Goal: Find specific page/section: Locate a particular part of the current website

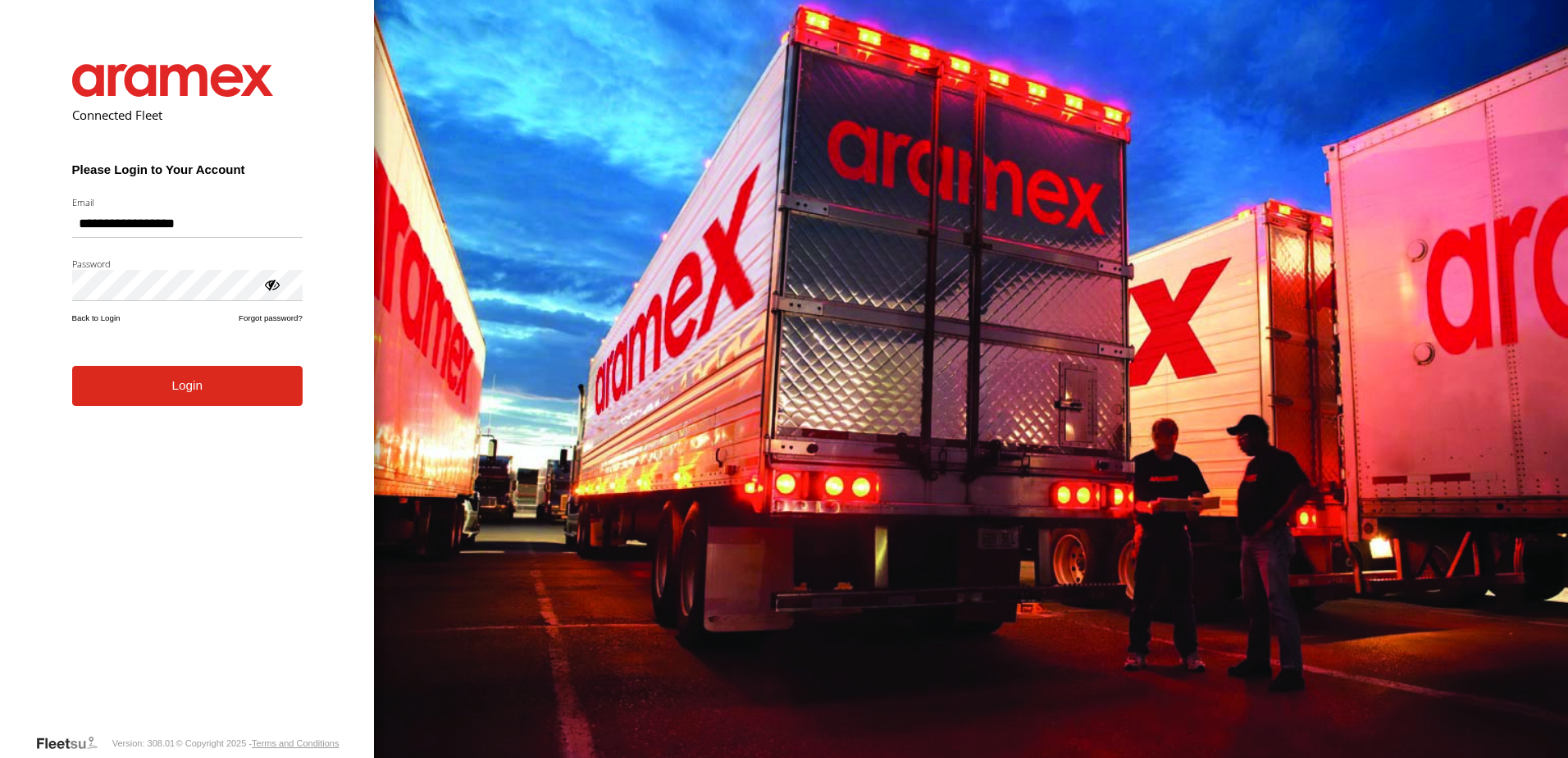
click at [226, 393] on button "Login" at bounding box center [188, 385] width 231 height 40
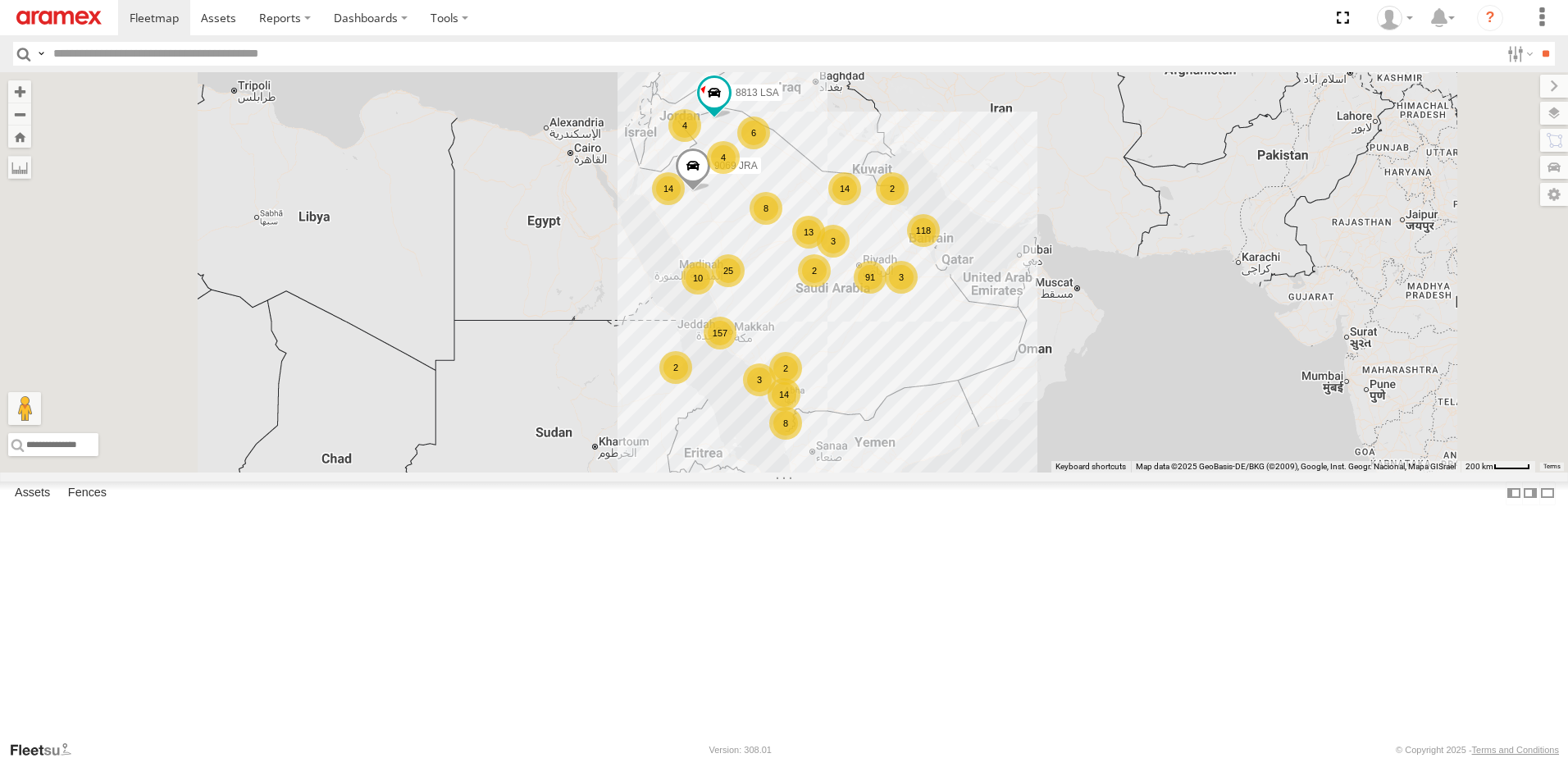
click at [255, 59] on input "text" at bounding box center [774, 54] width 1454 height 23
type input "****"
click at [1537, 42] on input "**" at bounding box center [1546, 54] width 19 height 23
